Goal: Task Accomplishment & Management: Use online tool/utility

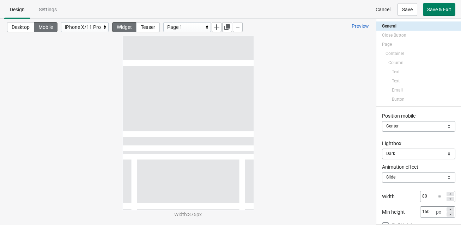
select select "_center_"
select select "dark"
select select "slide"
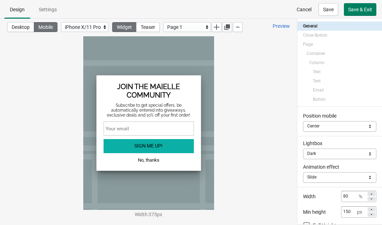
click at [297, 7] on span "Cancel" at bounding box center [303, 10] width 15 height 6
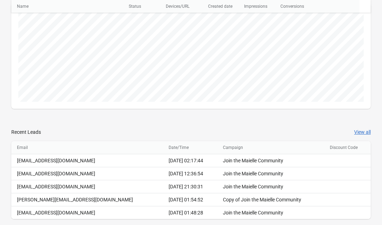
scroll to position [153, 0]
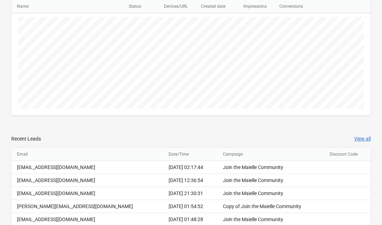
scroll to position [148, 0]
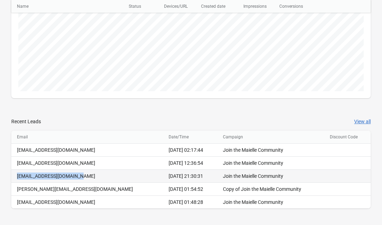
drag, startPoint x: 78, startPoint y: 177, endPoint x: 17, endPoint y: 177, distance: 61.3
click at [17, 177] on td "[EMAIL_ADDRESS][DOMAIN_NAME]" at bounding box center [87, 176] width 152 height 13
copy div "[EMAIL_ADDRESS][DOMAIN_NAME]"
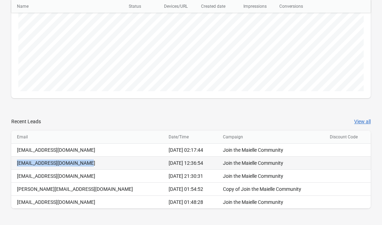
drag, startPoint x: 93, startPoint y: 163, endPoint x: 18, endPoint y: 165, distance: 75.8
click at [18, 165] on div "[EMAIL_ADDRESS][DOMAIN_NAME]" at bounding box center [87, 163] width 140 height 7
copy div "[EMAIL_ADDRESS][DOMAIN_NAME]"
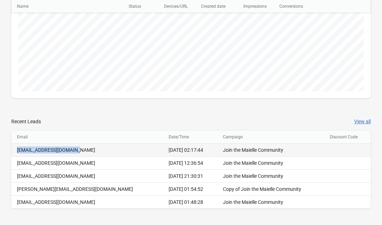
drag, startPoint x: 75, startPoint y: 150, endPoint x: 17, endPoint y: 152, distance: 57.4
click at [17, 152] on div "[EMAIL_ADDRESS][DOMAIN_NAME]" at bounding box center [87, 150] width 140 height 7
copy div "[EMAIL_ADDRESS][DOMAIN_NAME]"
